Goal: Transaction & Acquisition: Book appointment/travel/reservation

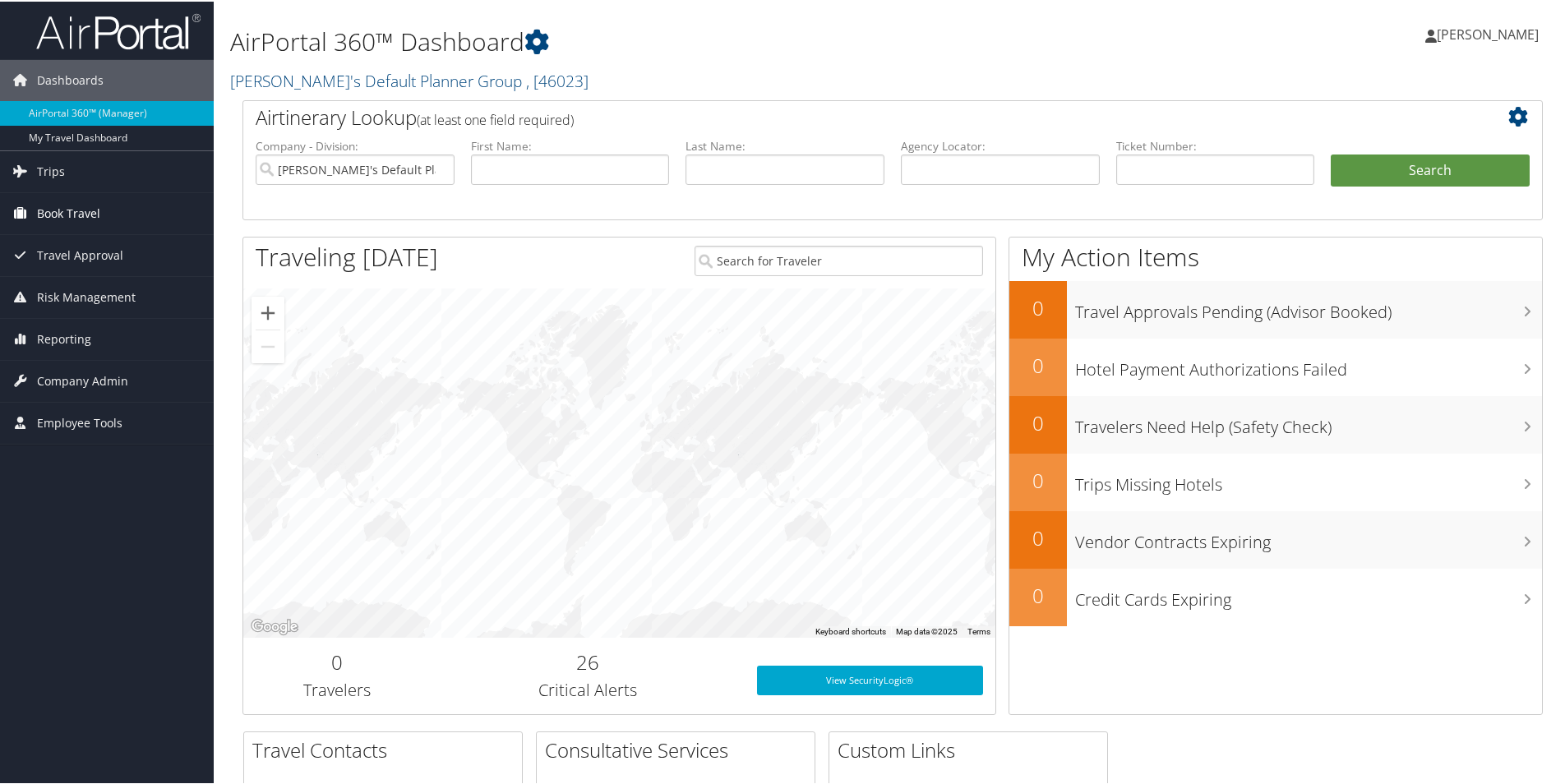
click at [60, 213] on span "Book Travel" at bounding box center [68, 212] width 63 height 41
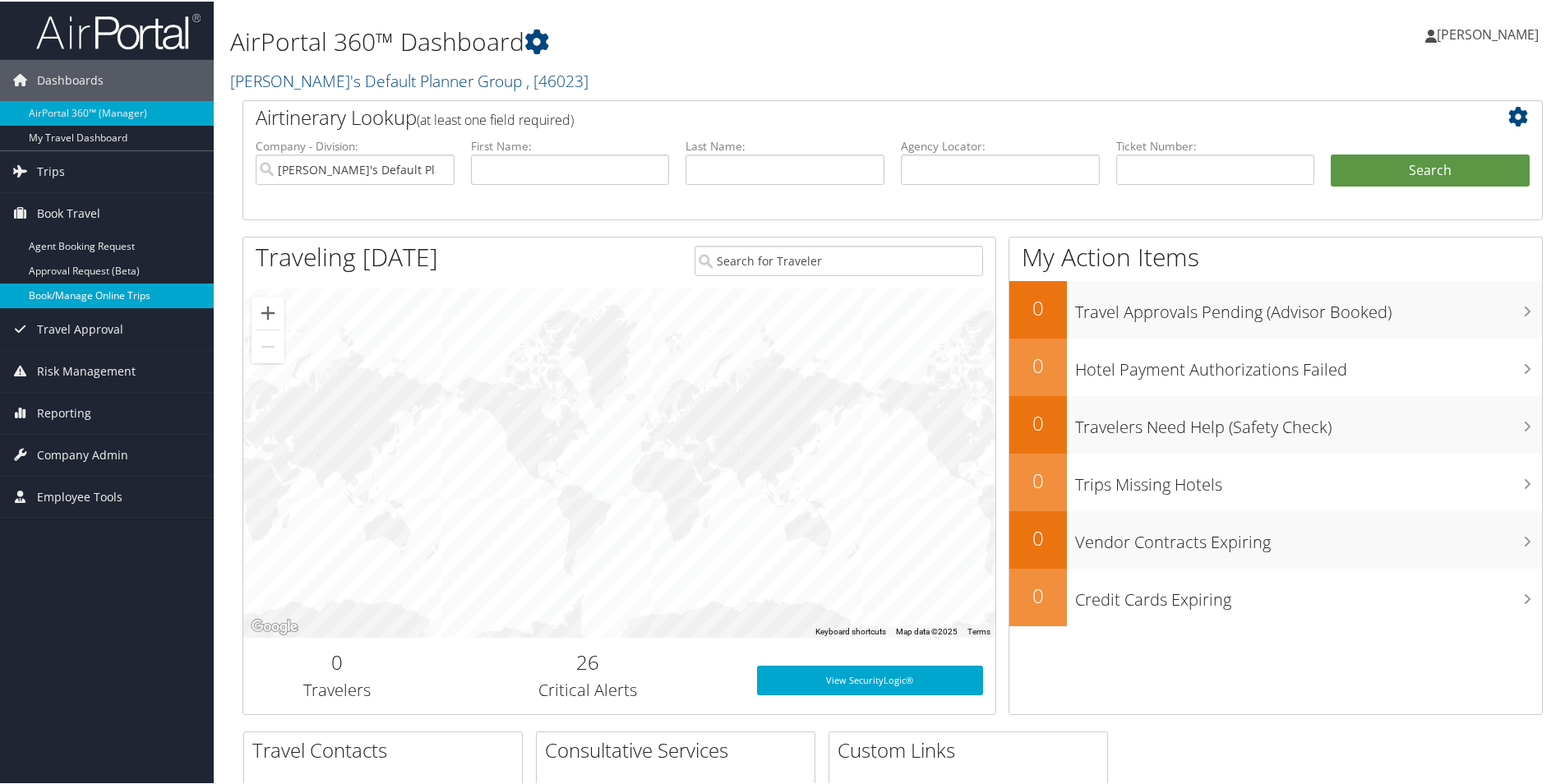
click at [69, 298] on link "Book/Manage Online Trips" at bounding box center [107, 294] width 214 height 25
